Goal: Obtain resource: Download file/media

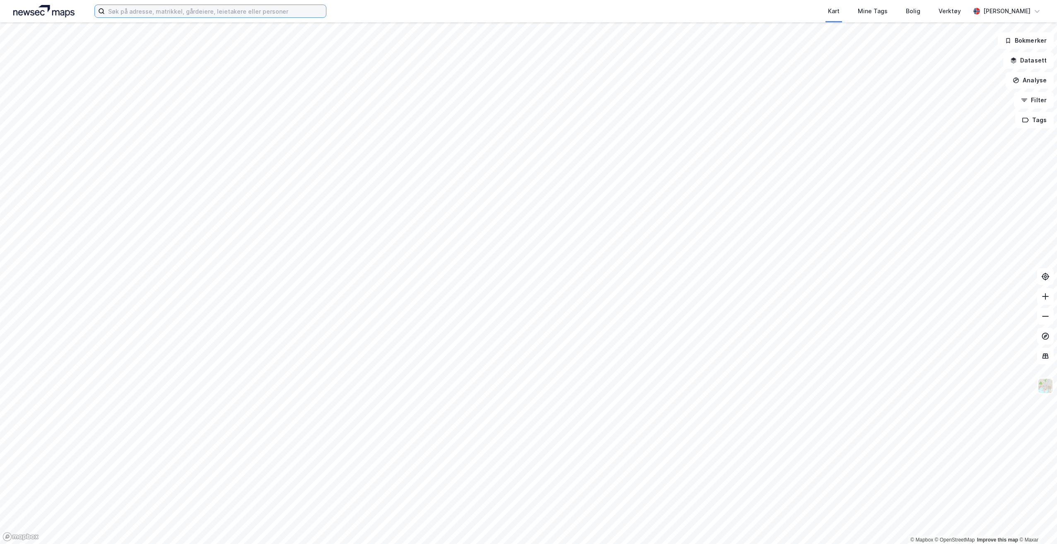
click at [214, 13] on input at bounding box center [215, 11] width 221 height 12
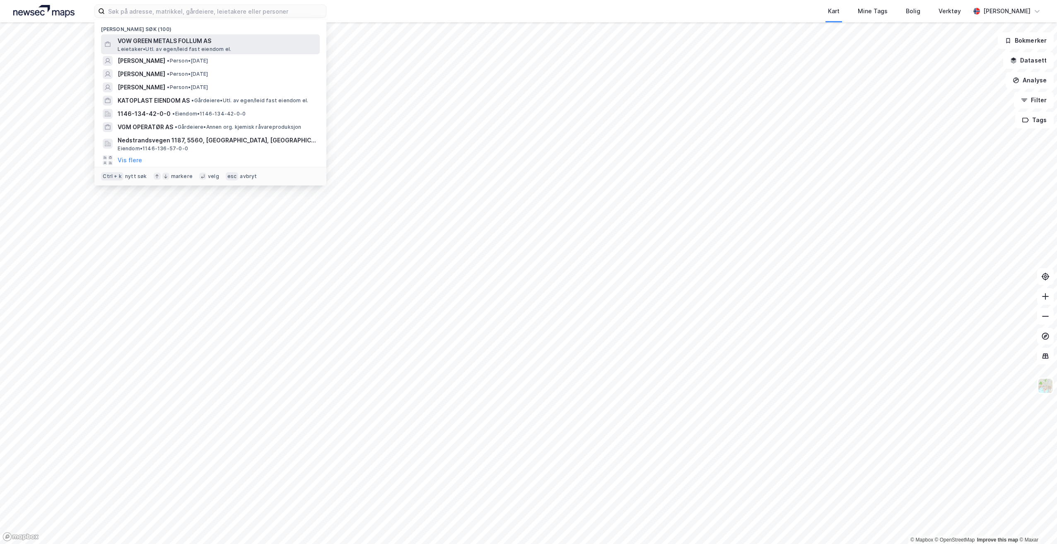
click at [202, 46] on span "Leietaker • Utl. av egen/leid fast eiendom el." at bounding box center [174, 49] width 113 height 7
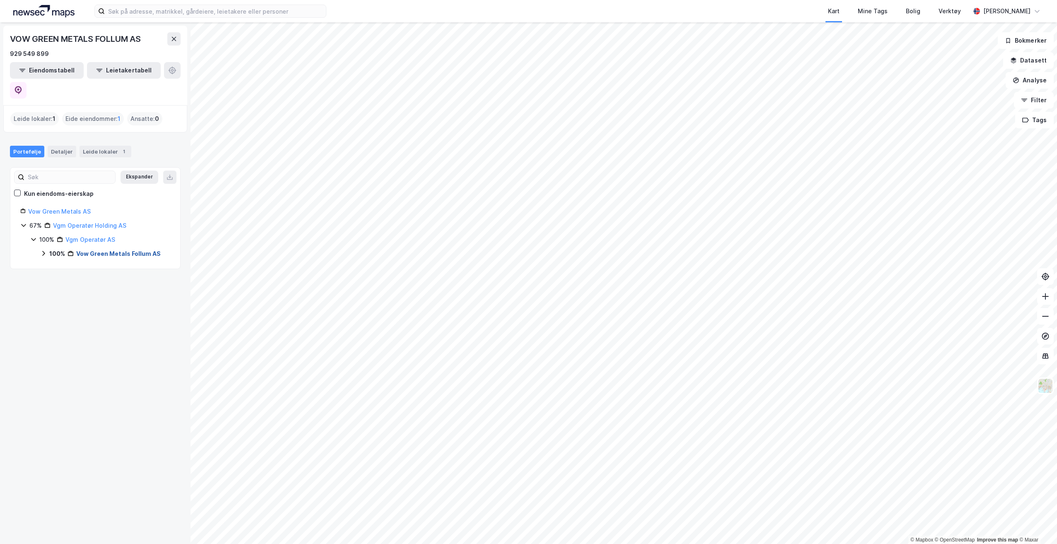
click at [103, 250] on link "Vow Green Metals Follum AS" at bounding box center [118, 253] width 84 height 7
click at [104, 264] on link "Ringerike, 87/596" at bounding box center [110, 267] width 51 height 7
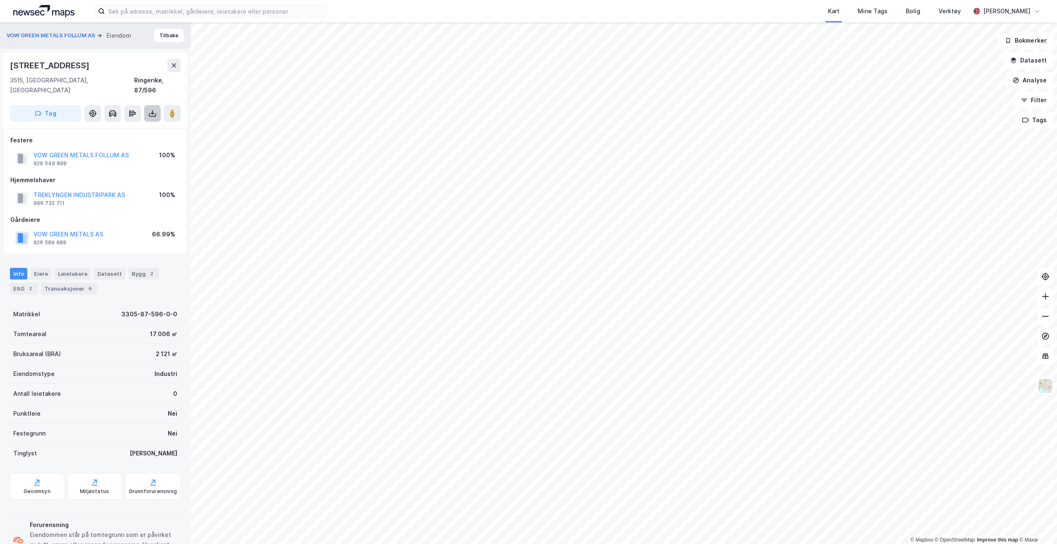
click at [149, 109] on icon at bounding box center [152, 113] width 8 height 8
click at [140, 123] on div "Last ned grunnbok" at bounding box center [116, 129] width 88 height 13
